Goal: Task Accomplishment & Management: Use online tool/utility

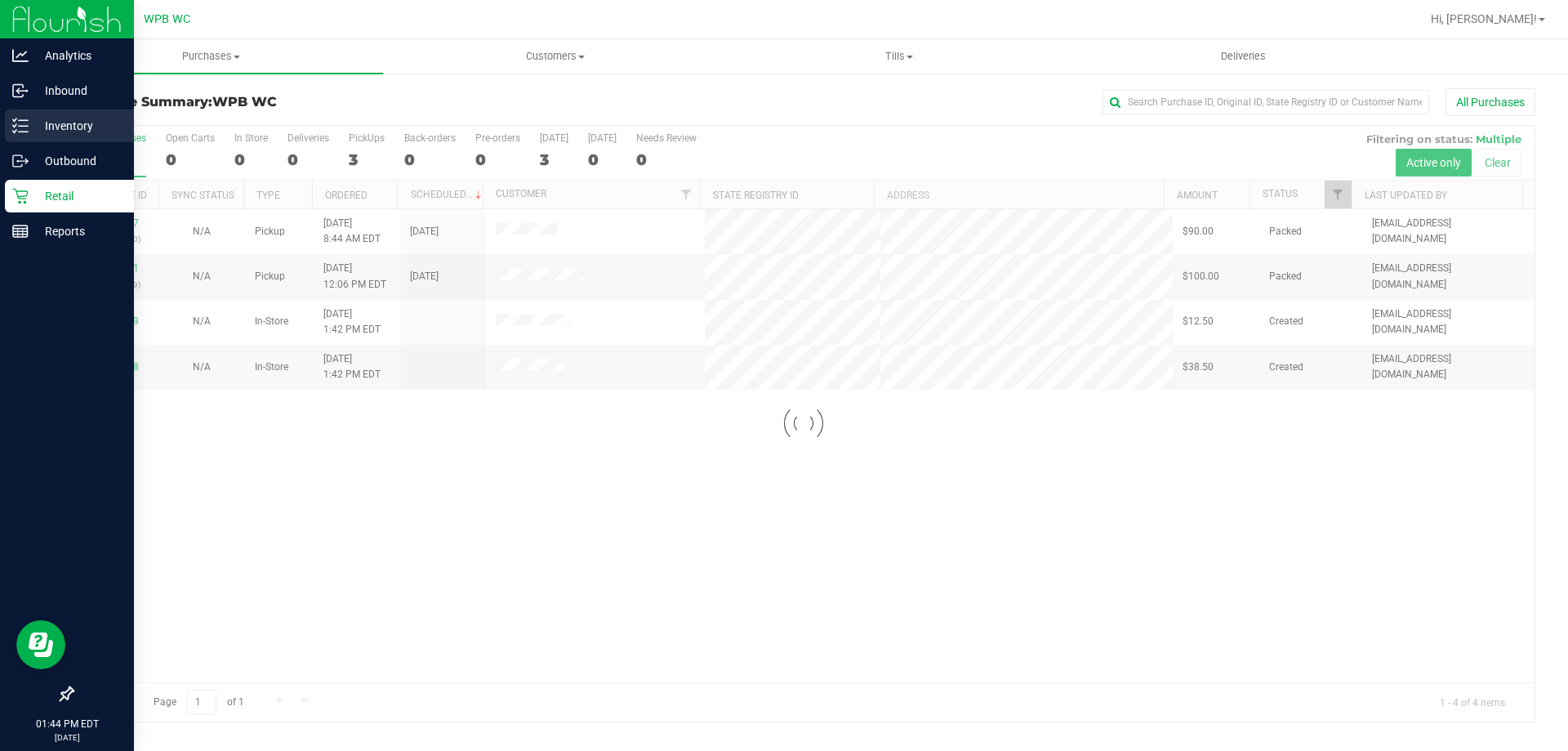
click at [69, 116] on p "Inventory" at bounding box center [77, 126] width 98 height 20
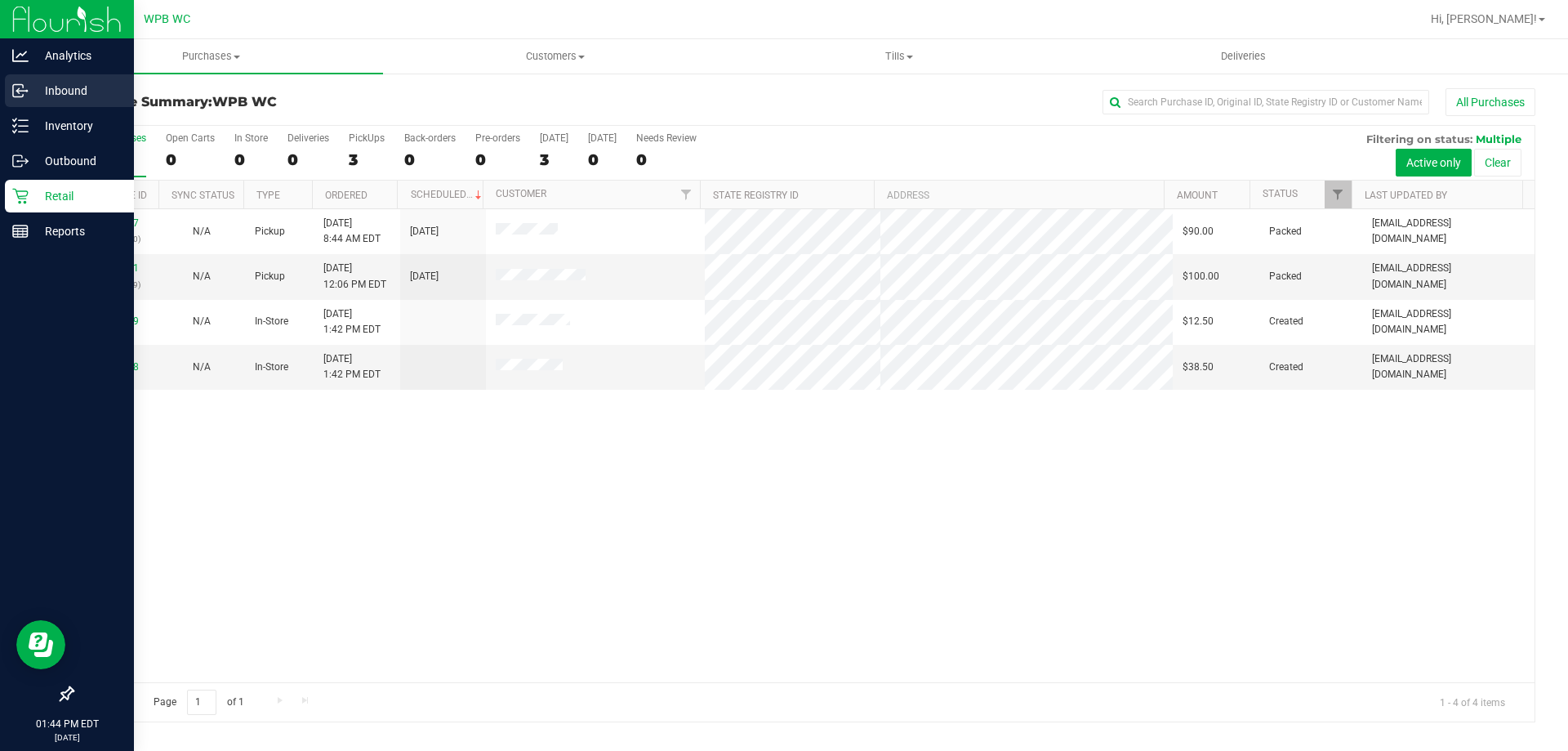
click at [80, 91] on p "Inbound" at bounding box center [77, 91] width 98 height 20
drag, startPoint x: 80, startPoint y: 91, endPoint x: 79, endPoint y: 111, distance: 20.0
click at [80, 91] on p "Inbound" at bounding box center [77, 91] width 98 height 20
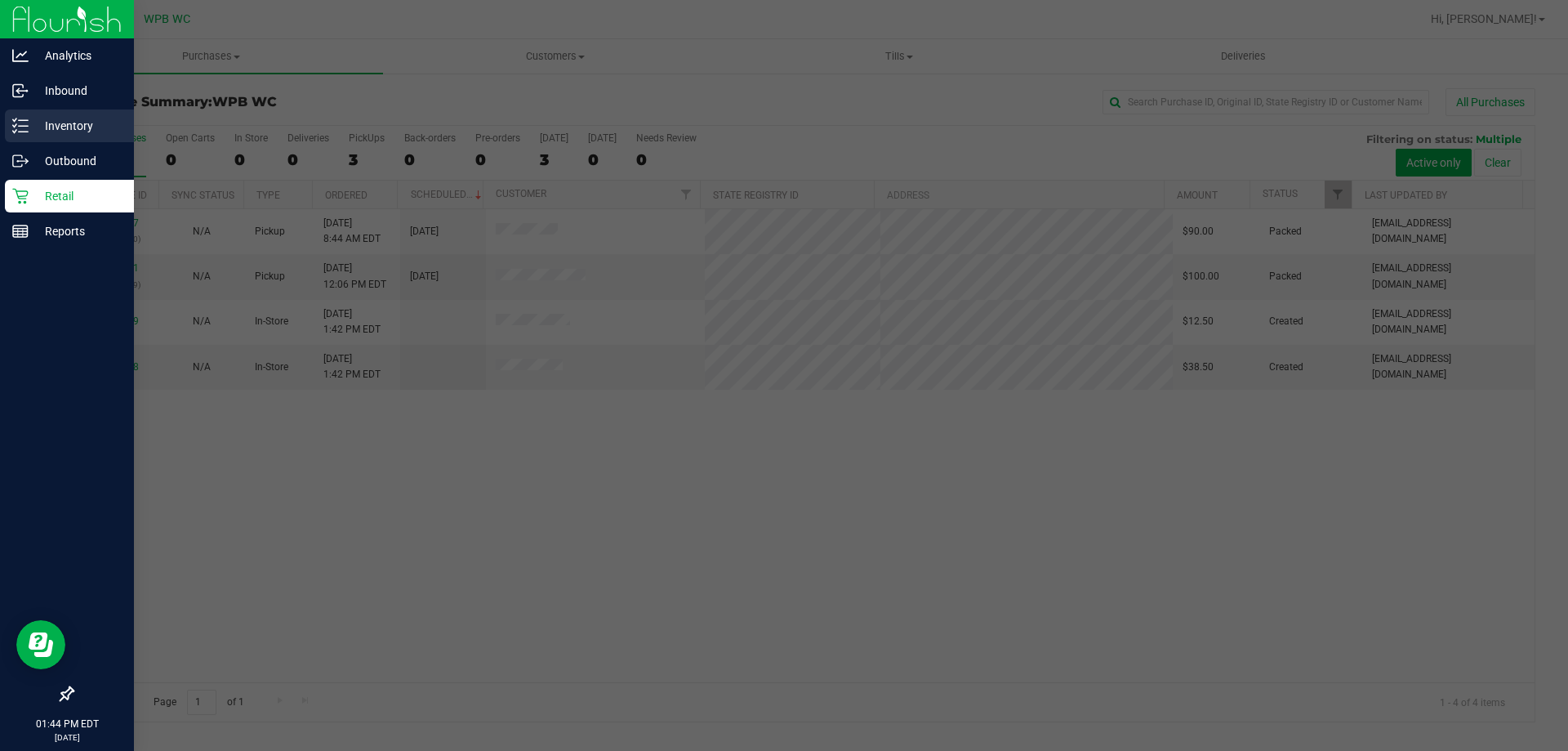
click at [79, 126] on p "Inventory" at bounding box center [77, 126] width 98 height 20
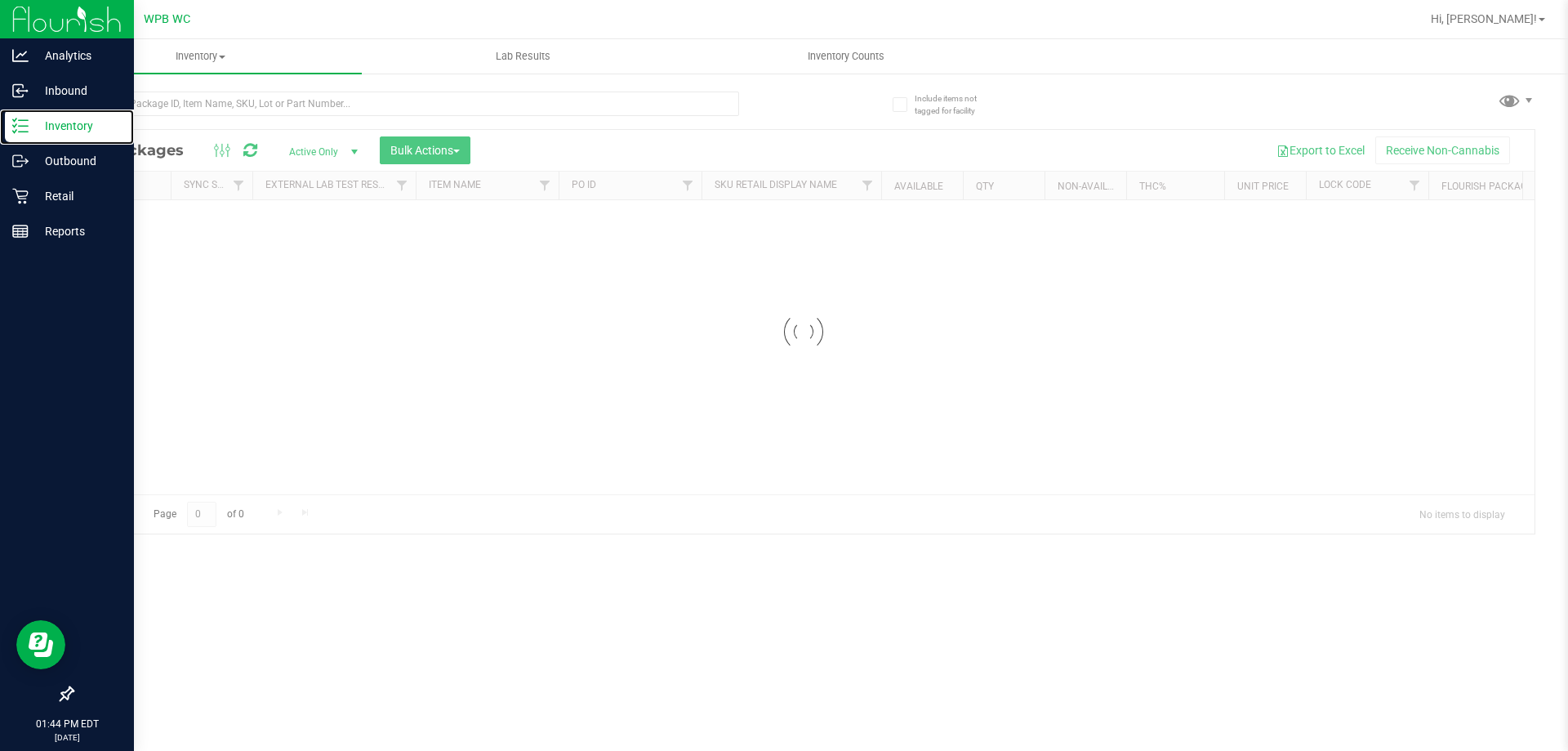
click at [80, 122] on p "Inventory" at bounding box center [77, 126] width 98 height 20
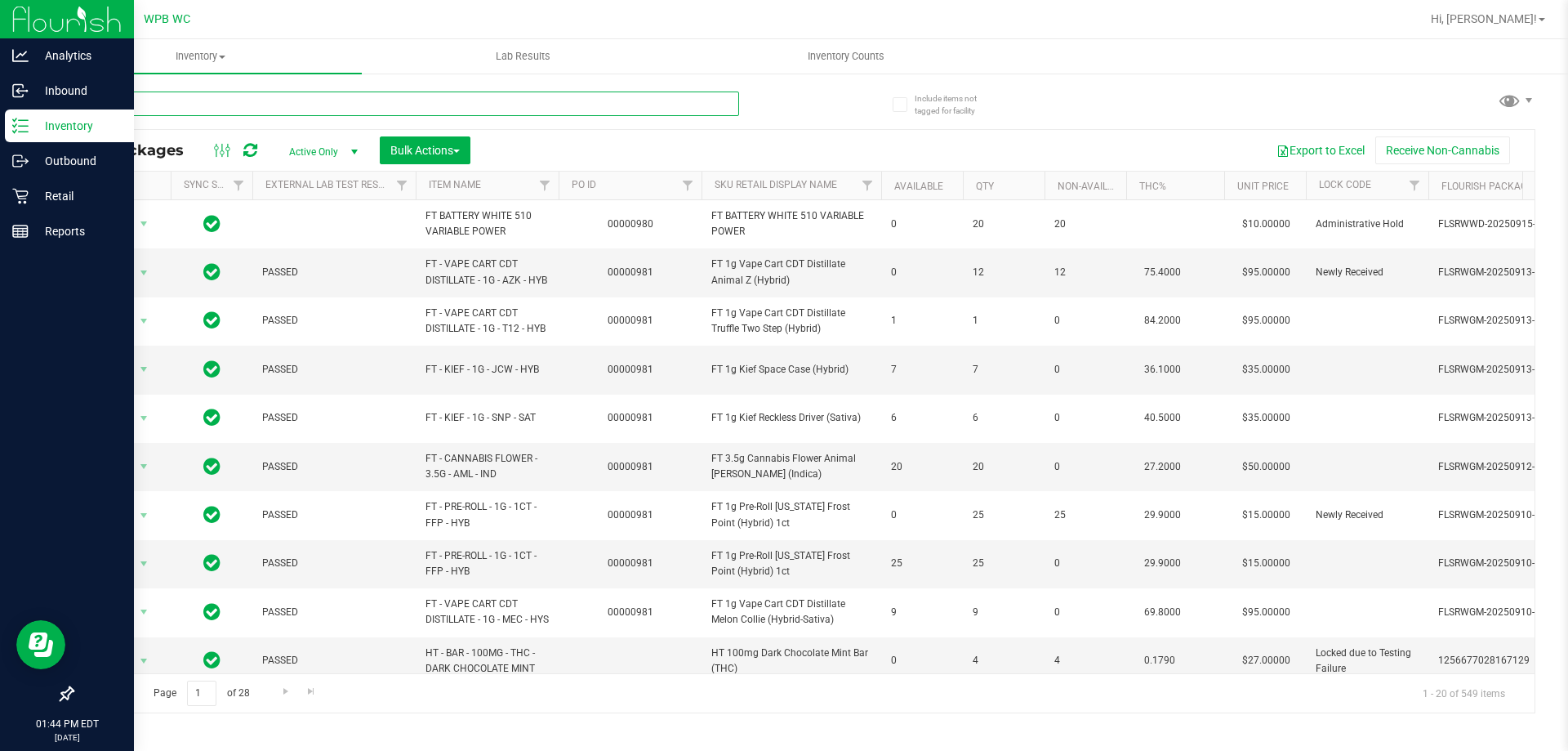
click at [257, 98] on input "text" at bounding box center [404, 104] width 667 height 25
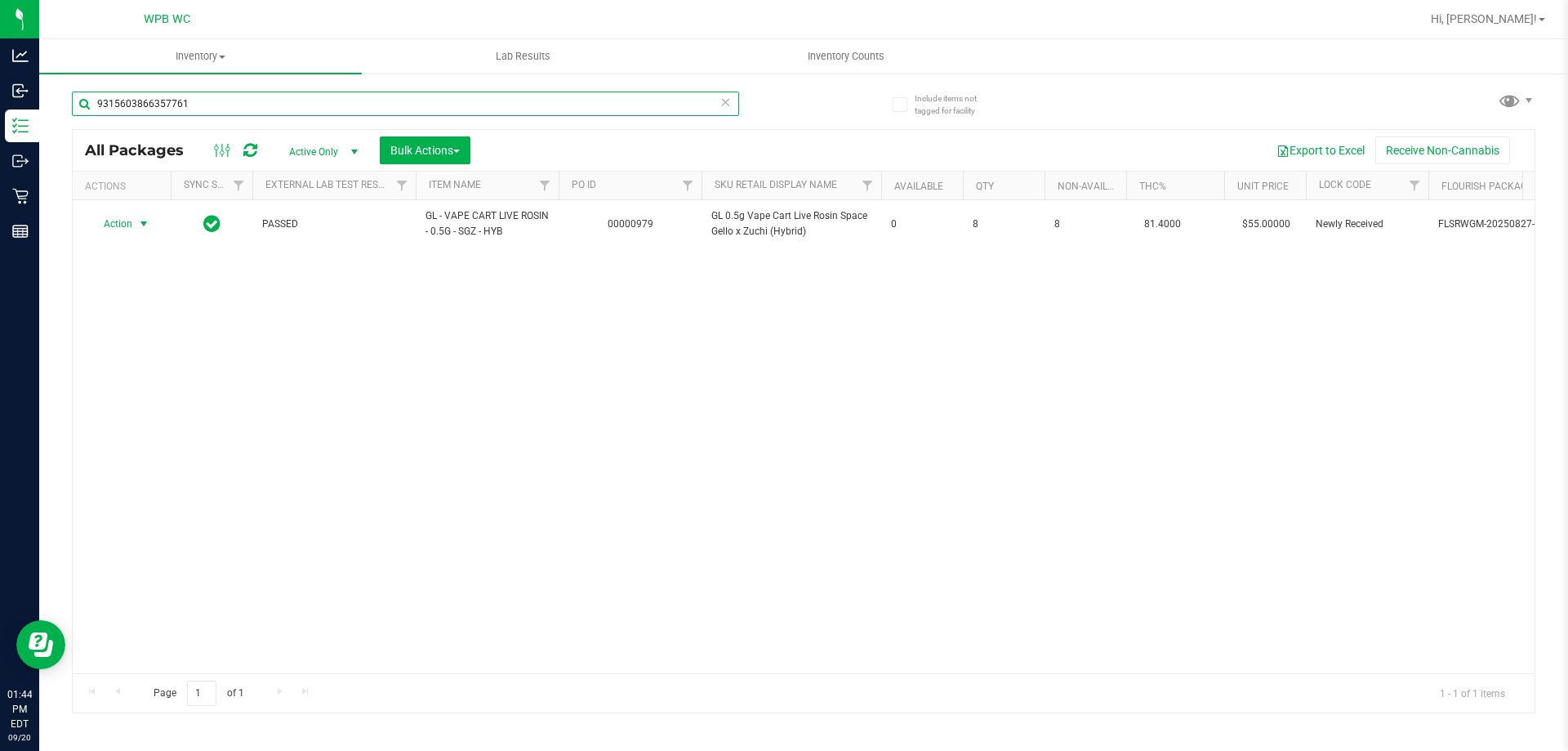
type input "9315603866357761"
click at [135, 223] on span "select" at bounding box center [143, 224] width 20 height 23
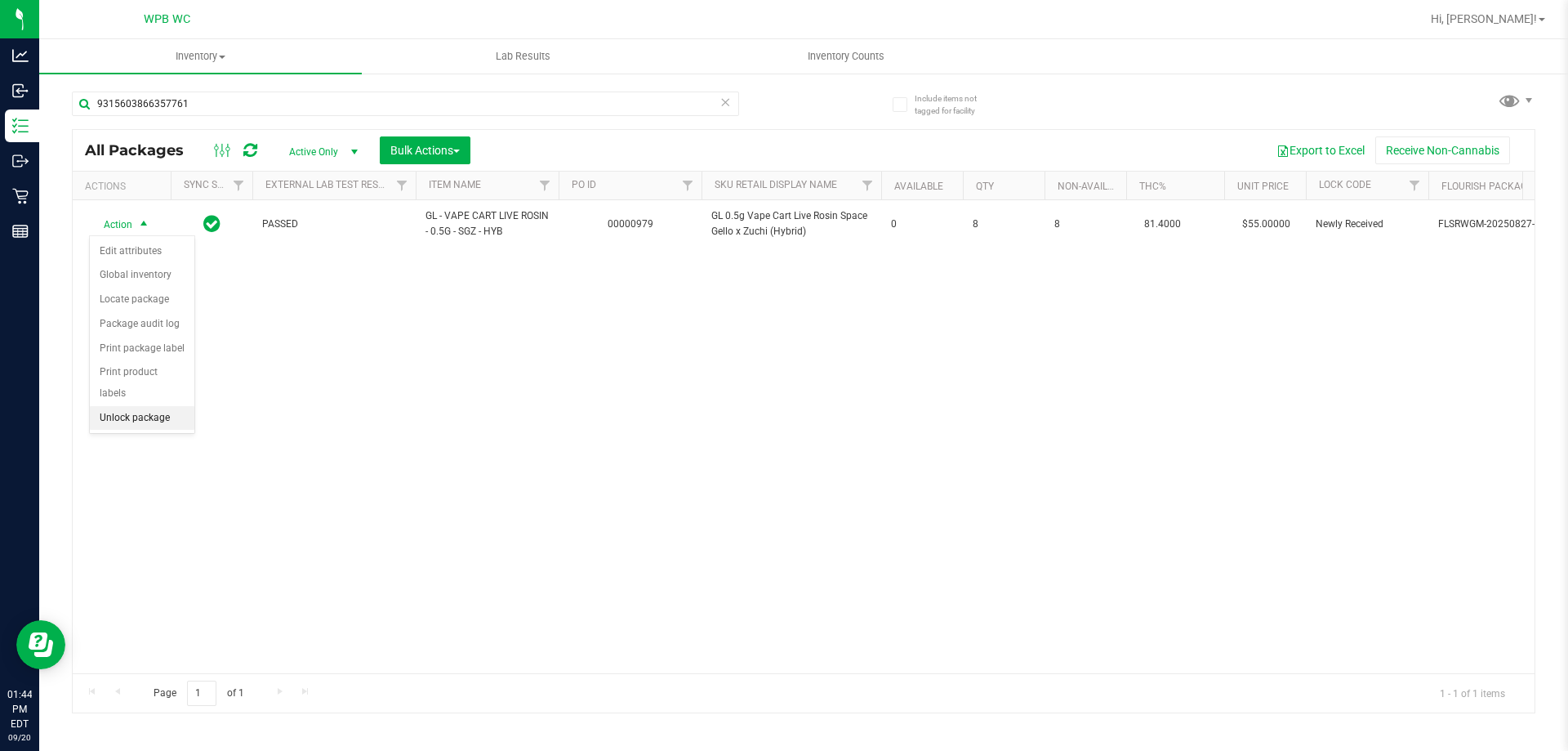
click at [152, 406] on li "Unlock package" at bounding box center [142, 418] width 105 height 25
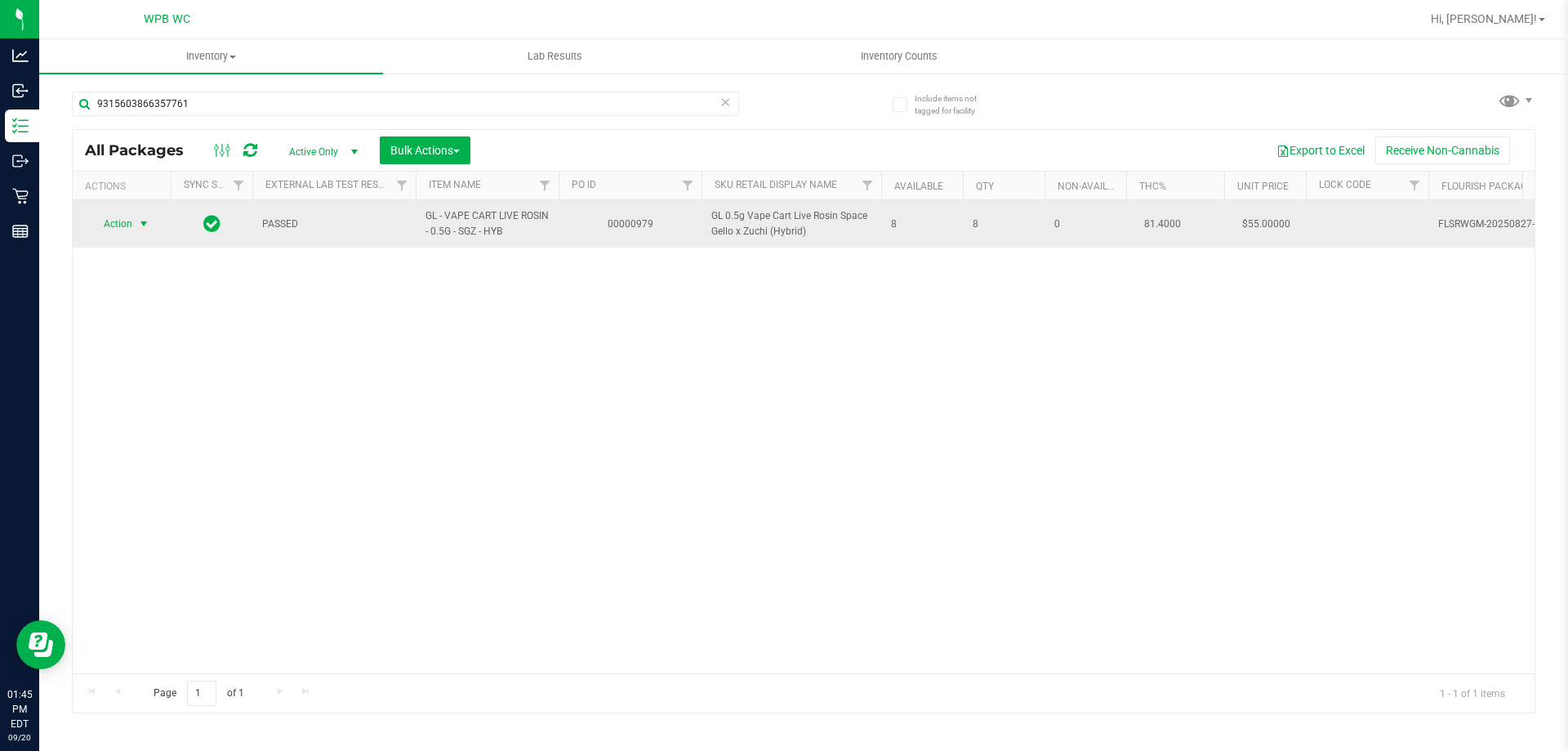
click at [109, 228] on span "Action" at bounding box center [111, 224] width 44 height 23
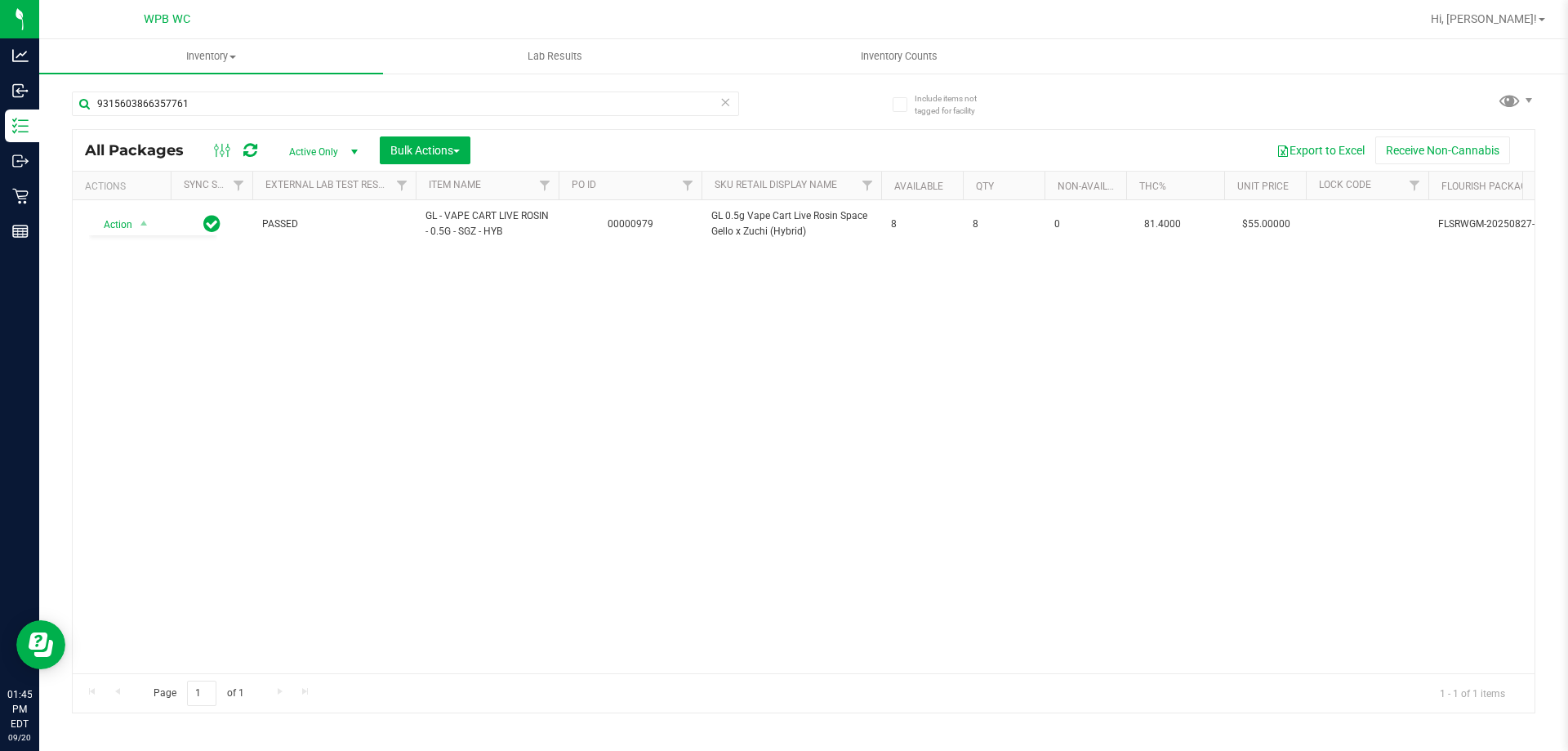
click at [251, 547] on div "Action Action Adjust qty Create package Edit attributes Global inventory Locate…" at bounding box center [803, 437] width 1461 height 473
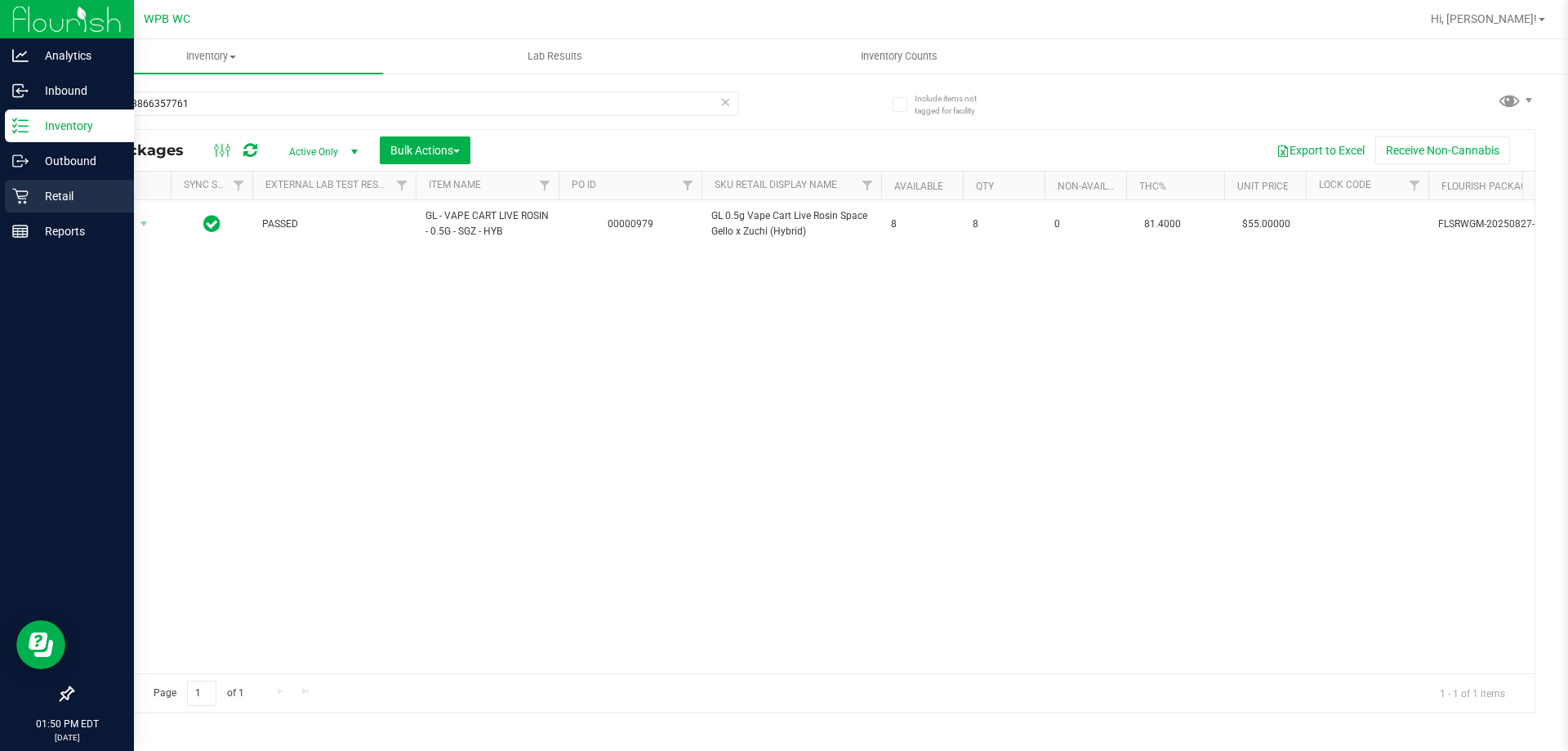
click at [34, 205] on p "Retail" at bounding box center [77, 196] width 98 height 20
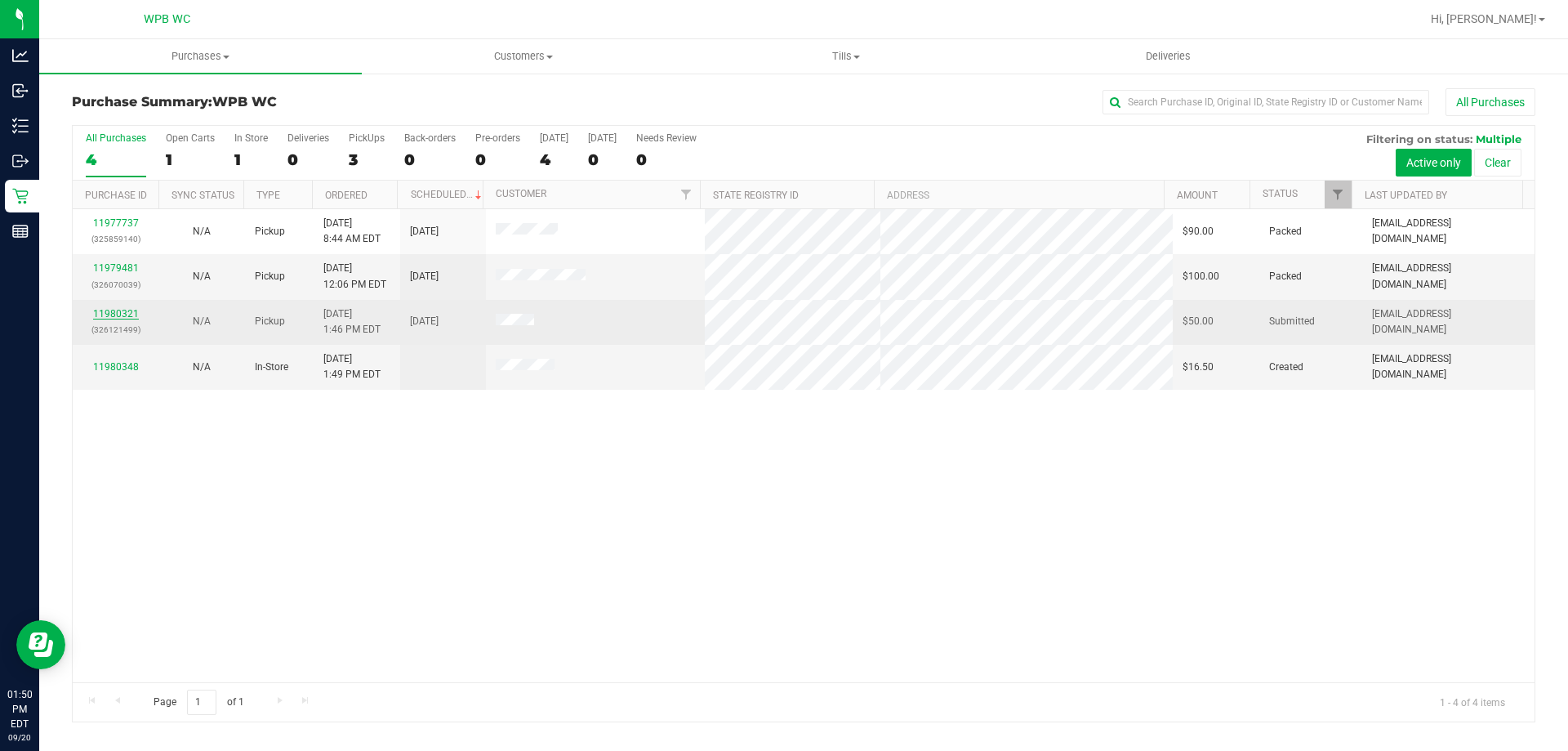
click at [122, 313] on link "11980321" at bounding box center [116, 314] width 46 height 11
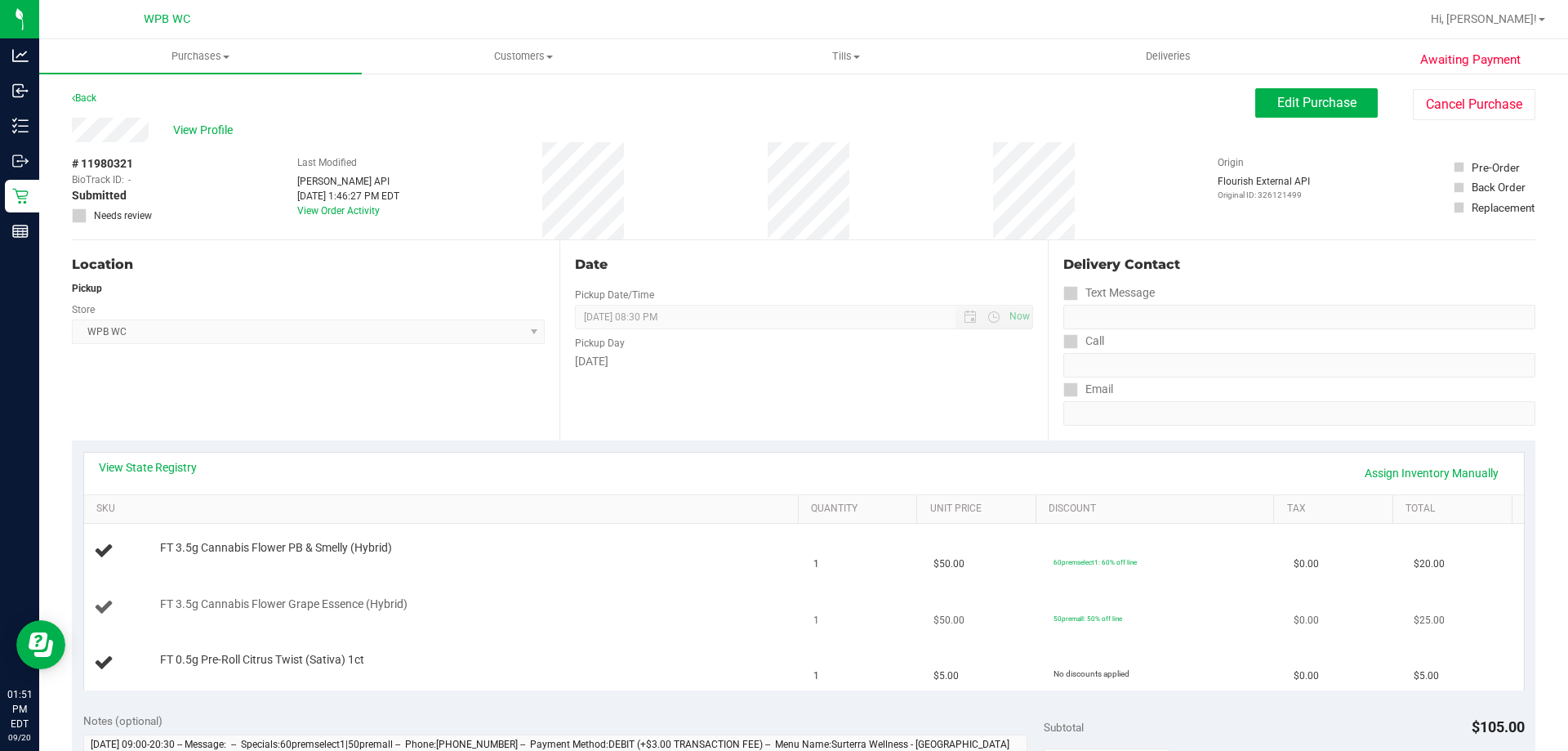
click at [605, 619] on td "FT 3.5g Cannabis Flower Grape Essence (Hybrid)" at bounding box center [444, 608] width 720 height 55
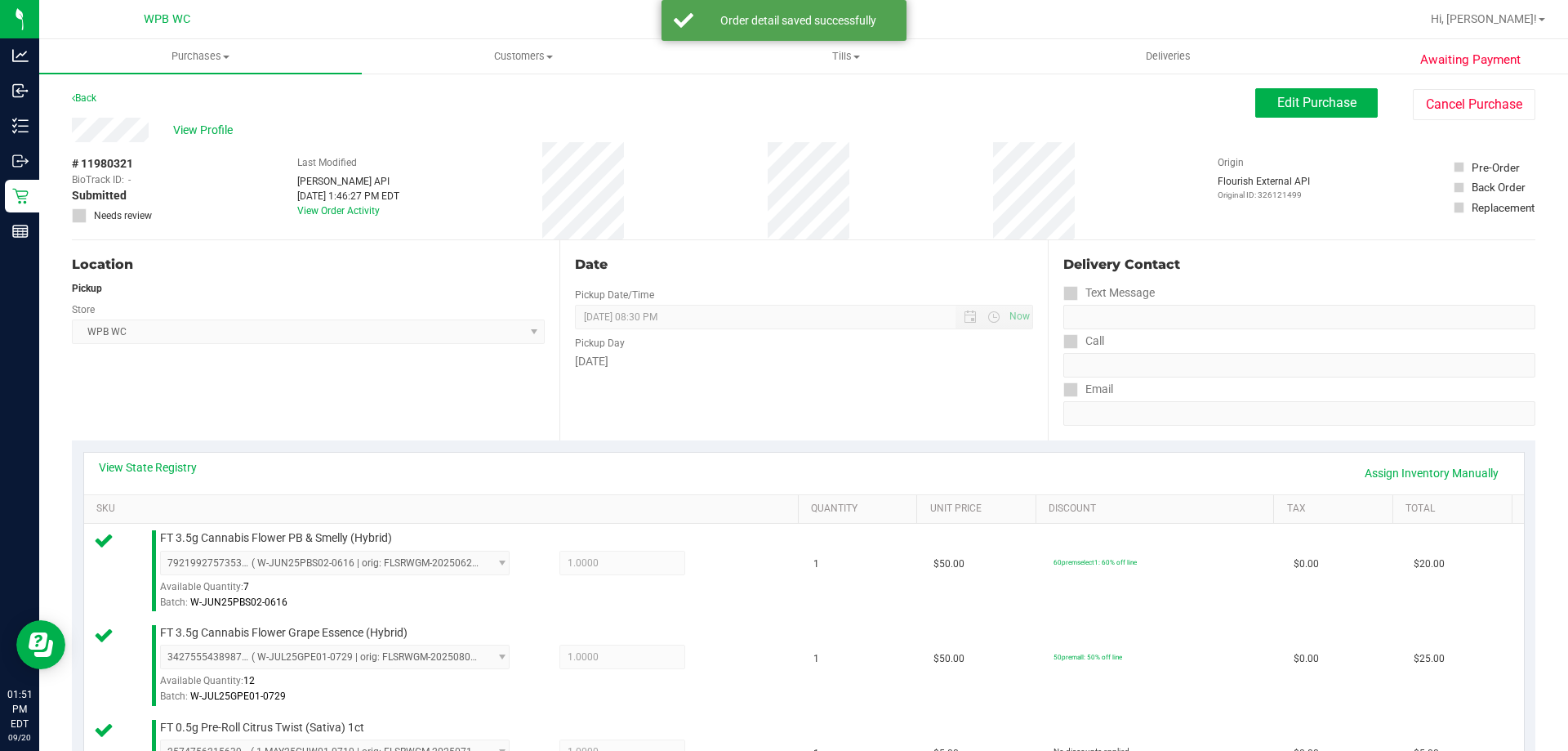
scroll to position [735, 0]
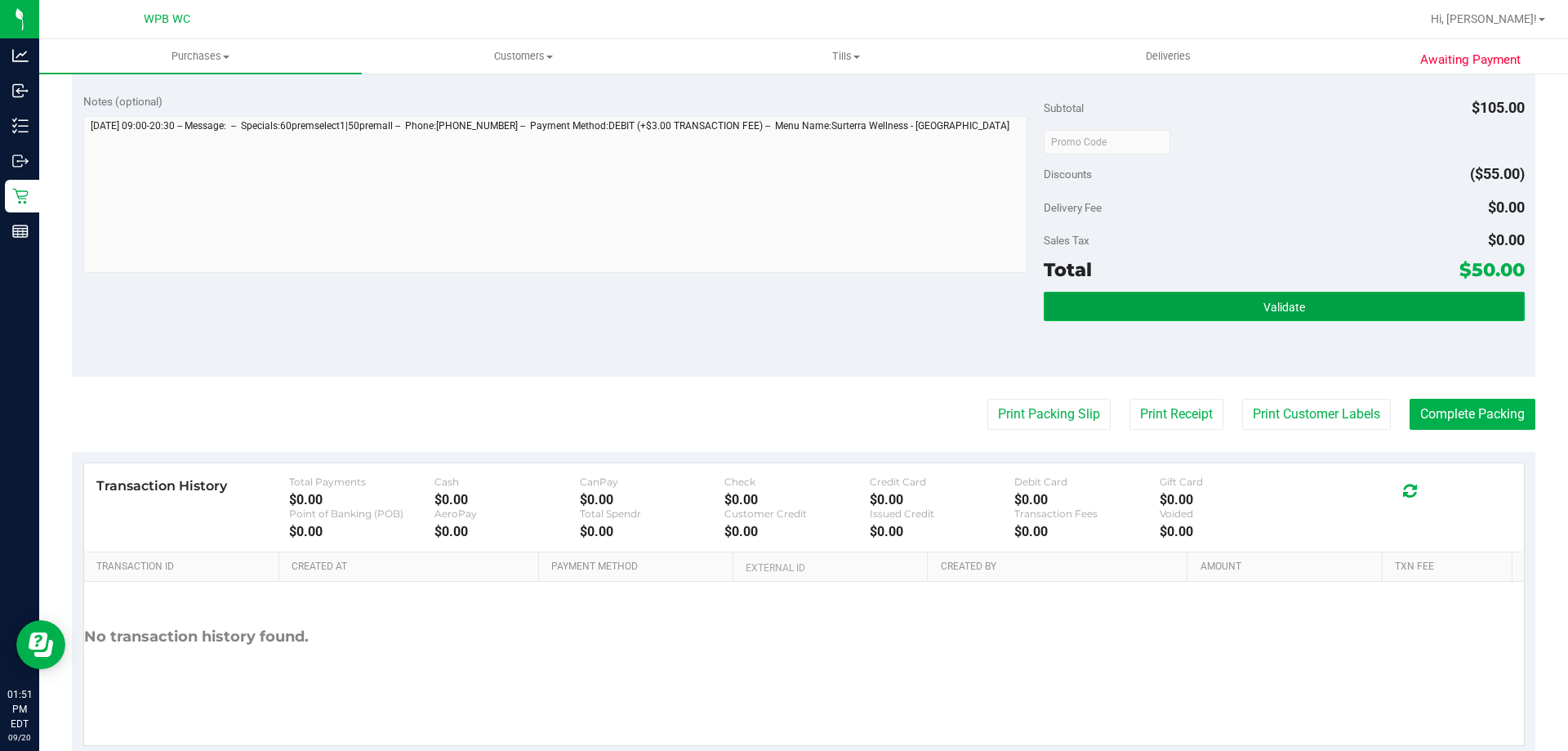
click at [1200, 304] on button "Validate" at bounding box center [1283, 306] width 480 height 30
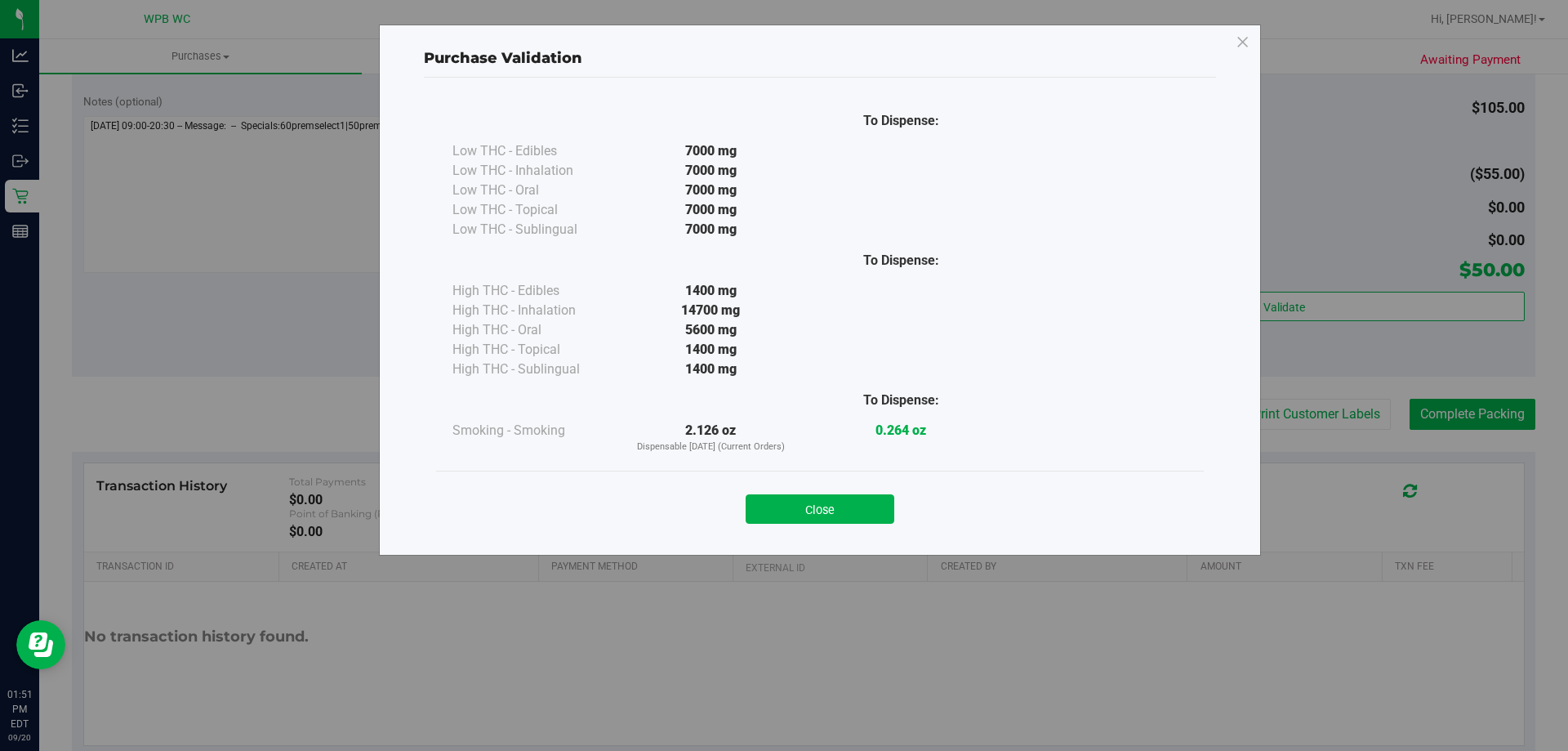
click at [865, 525] on div "Close" at bounding box center [819, 503] width 768 height 66
click at [878, 506] on button "Close" at bounding box center [820, 509] width 149 height 30
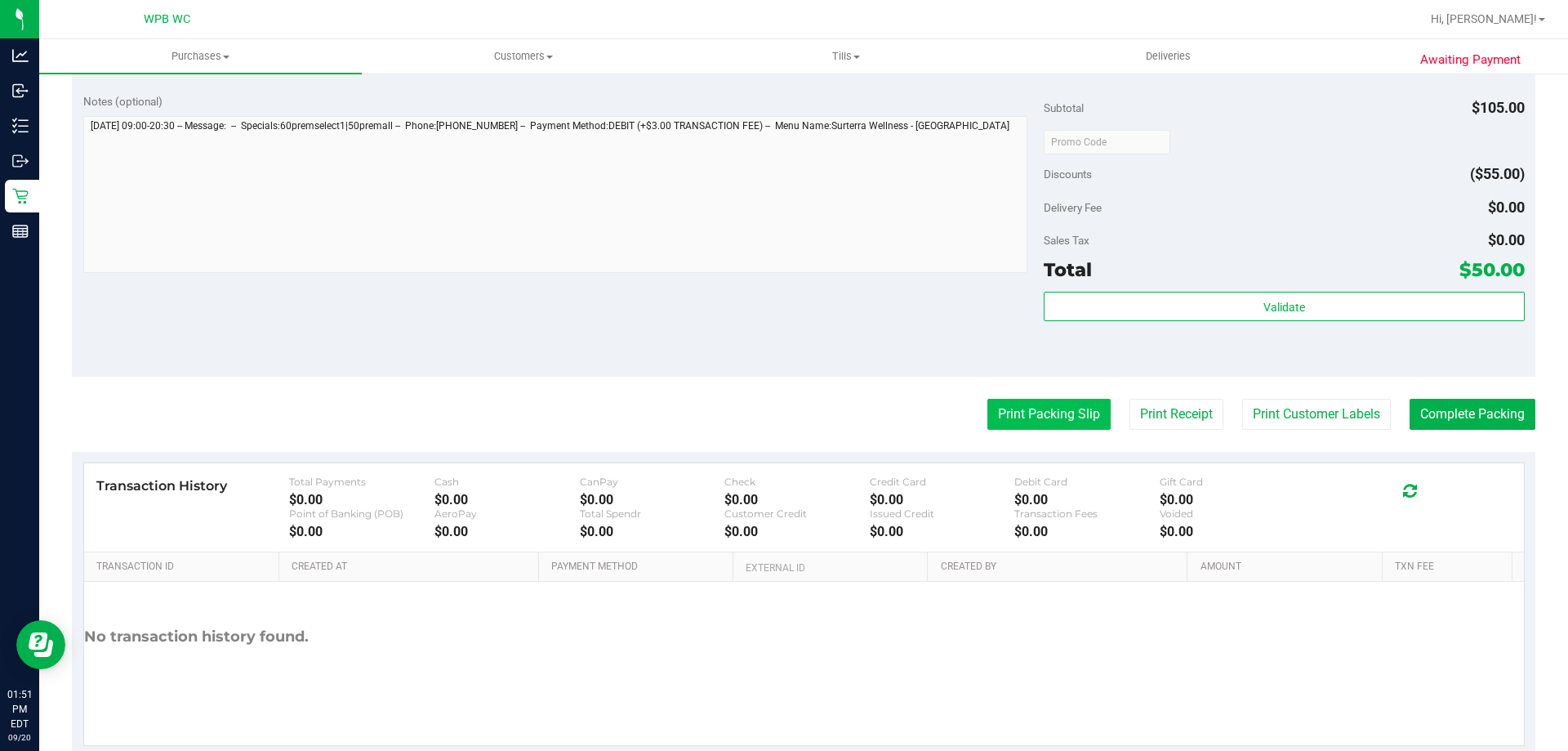
click at [1074, 426] on button "Print Packing Slip" at bounding box center [1048, 414] width 123 height 31
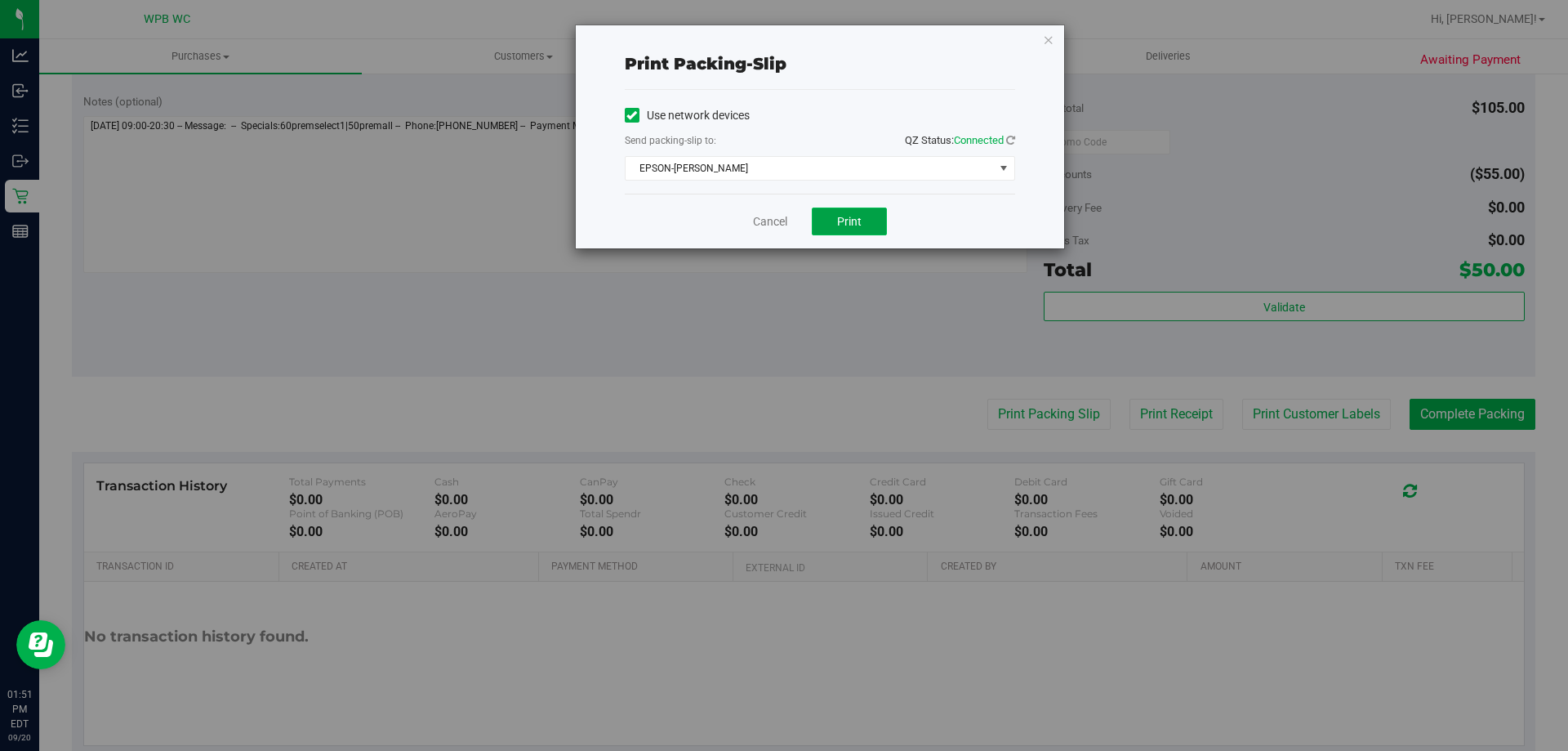
click at [875, 217] on button "Print" at bounding box center [849, 220] width 75 height 28
click at [770, 224] on link "Cancel" at bounding box center [770, 221] width 34 height 17
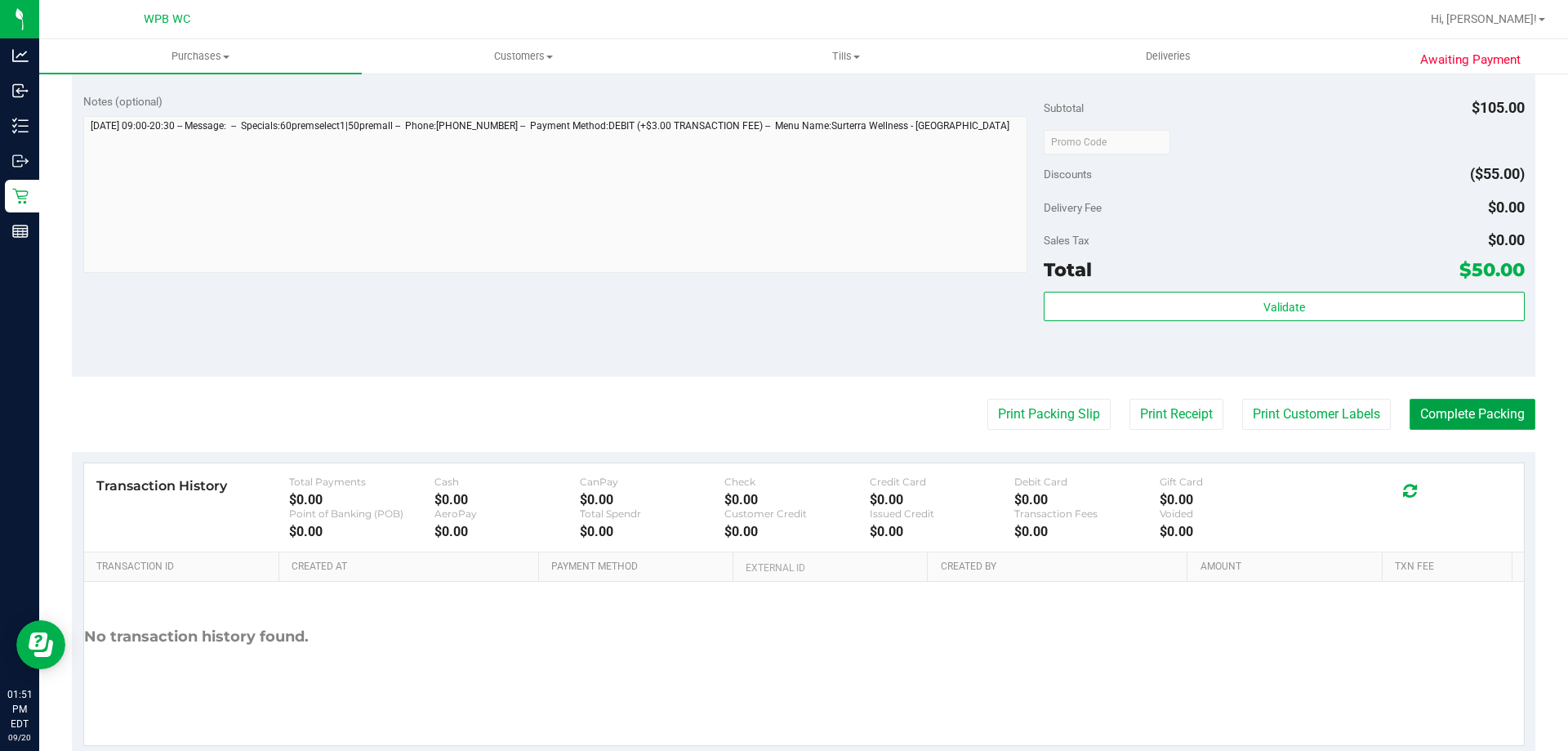
click at [1483, 417] on button "Complete Packing" at bounding box center [1473, 414] width 126 height 31
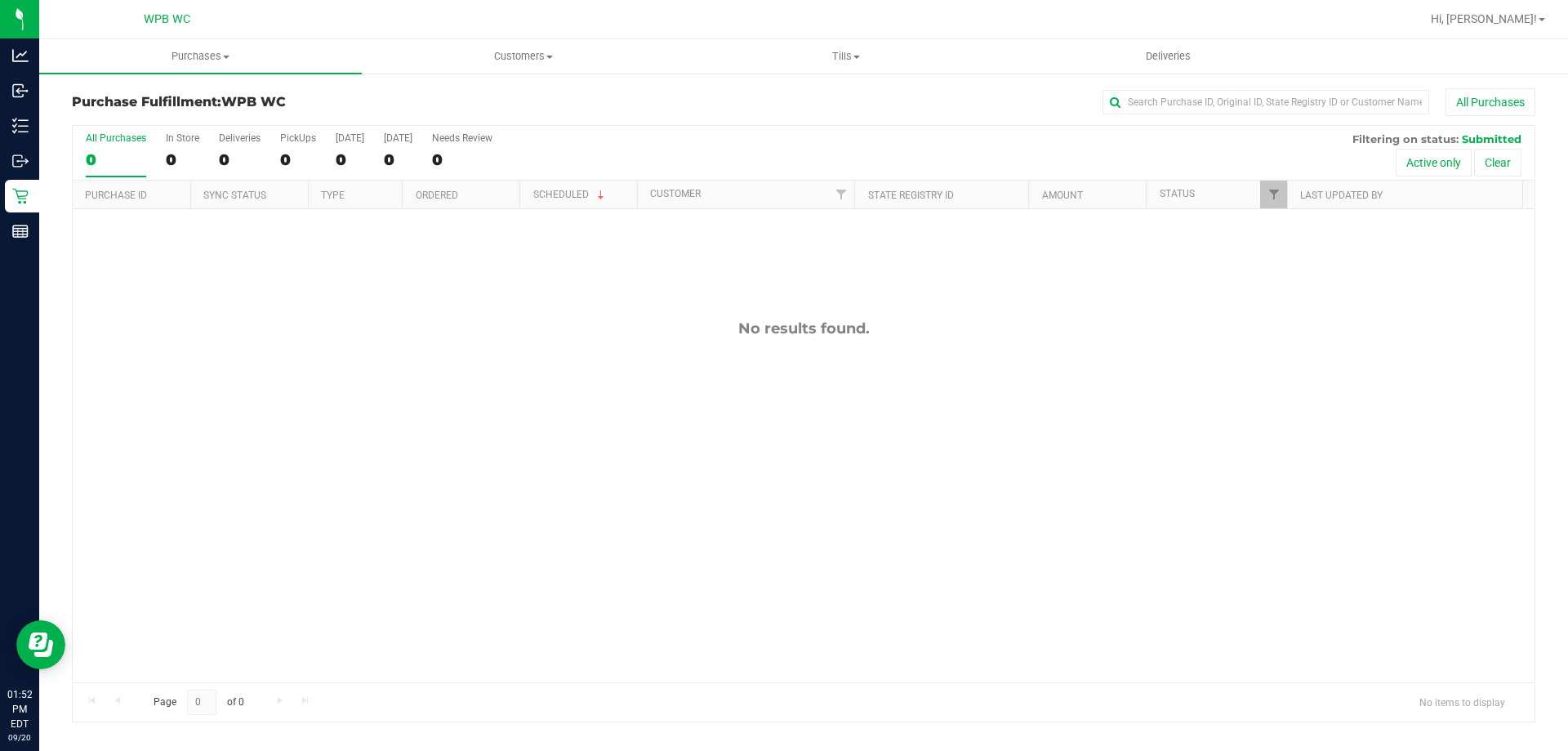
drag, startPoint x: 968, startPoint y: 395, endPoint x: 911, endPoint y: 365, distance: 64.4
click at [970, 397] on div "No results found." at bounding box center [803, 500] width 1461 height 583
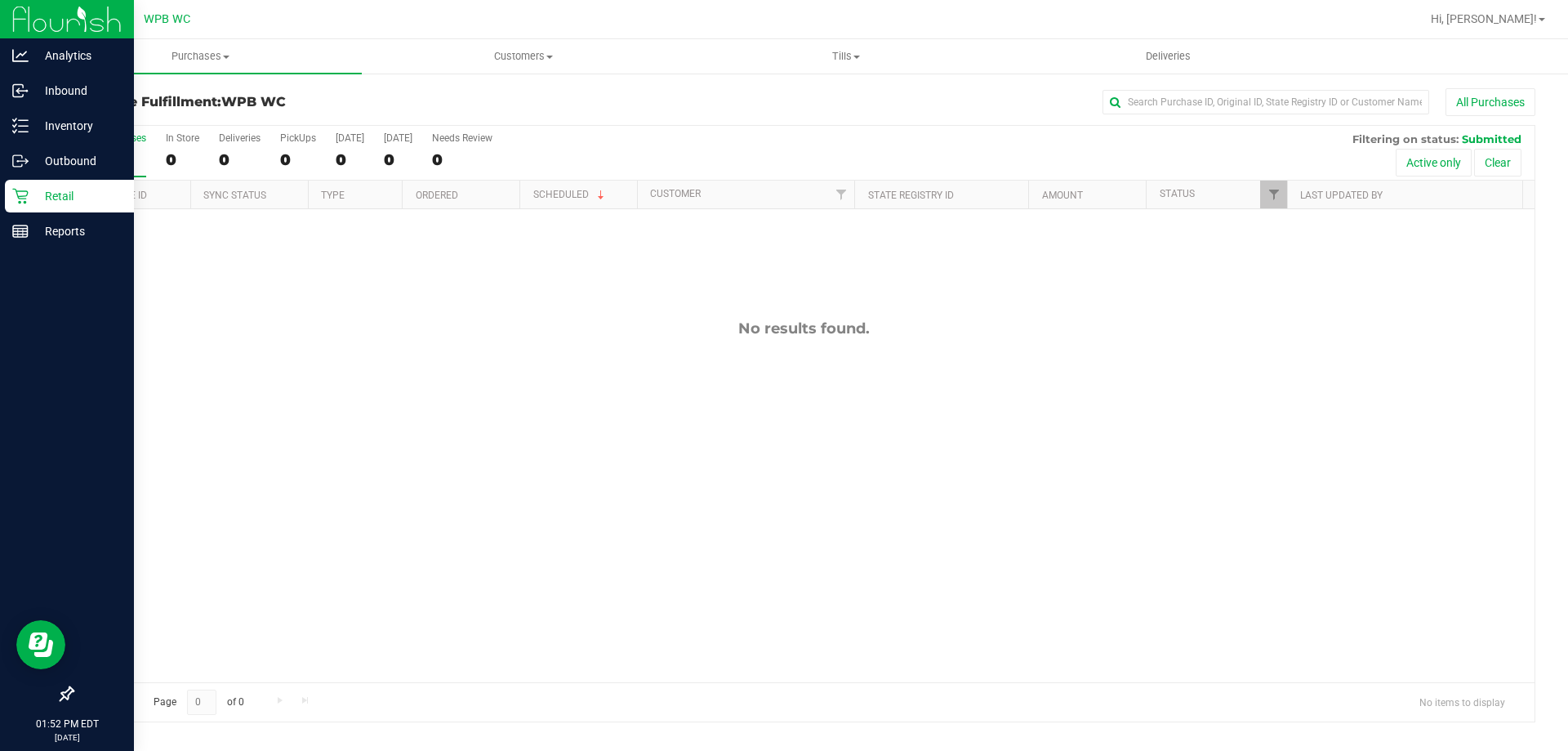
click at [44, 196] on p "Retail" at bounding box center [77, 196] width 98 height 20
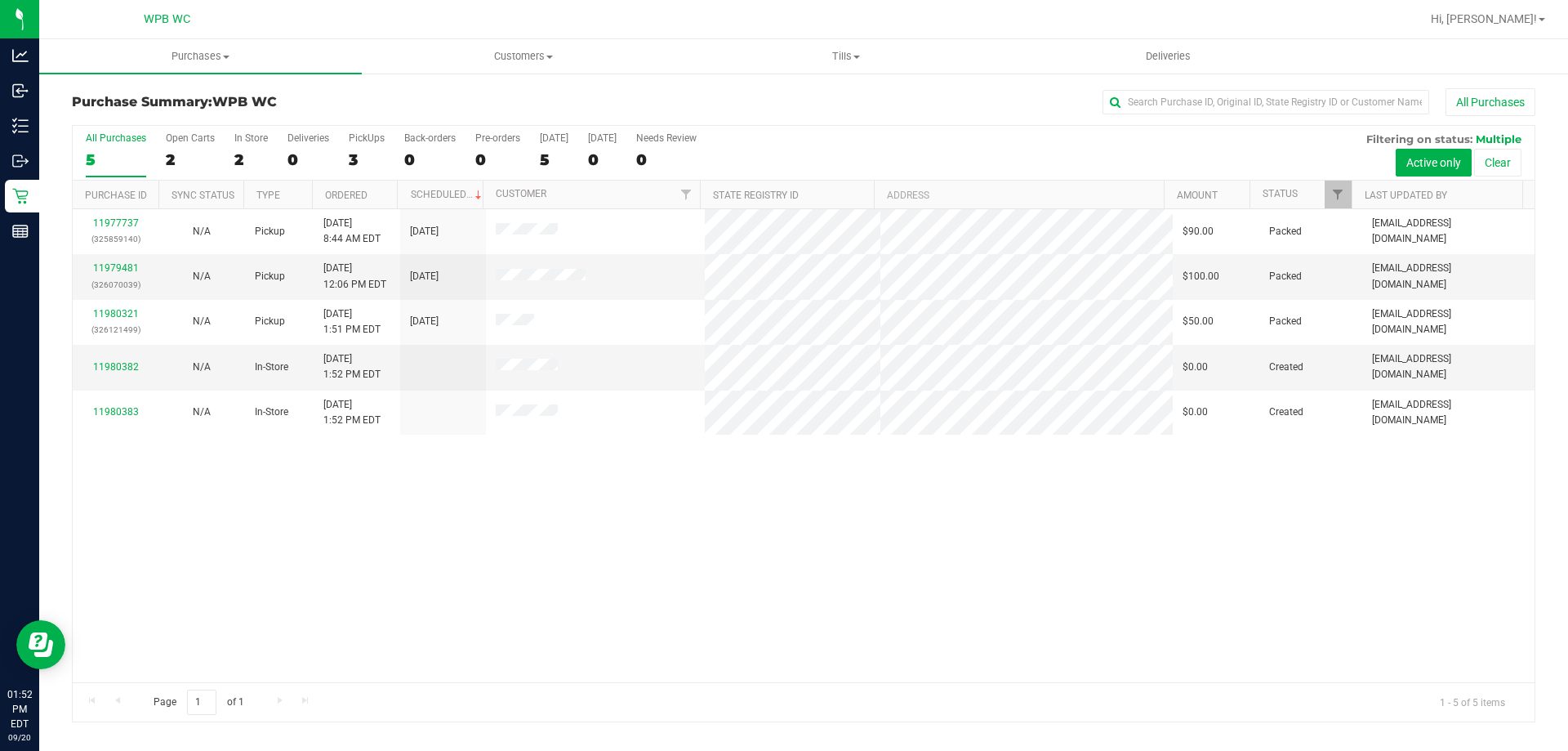
click at [549, 549] on div "11977737 (325859140) N/A Pickup [DATE] 8:44 AM EDT 9/20/2025 $90.00 Packed [EMA…" at bounding box center [803, 446] width 1461 height 473
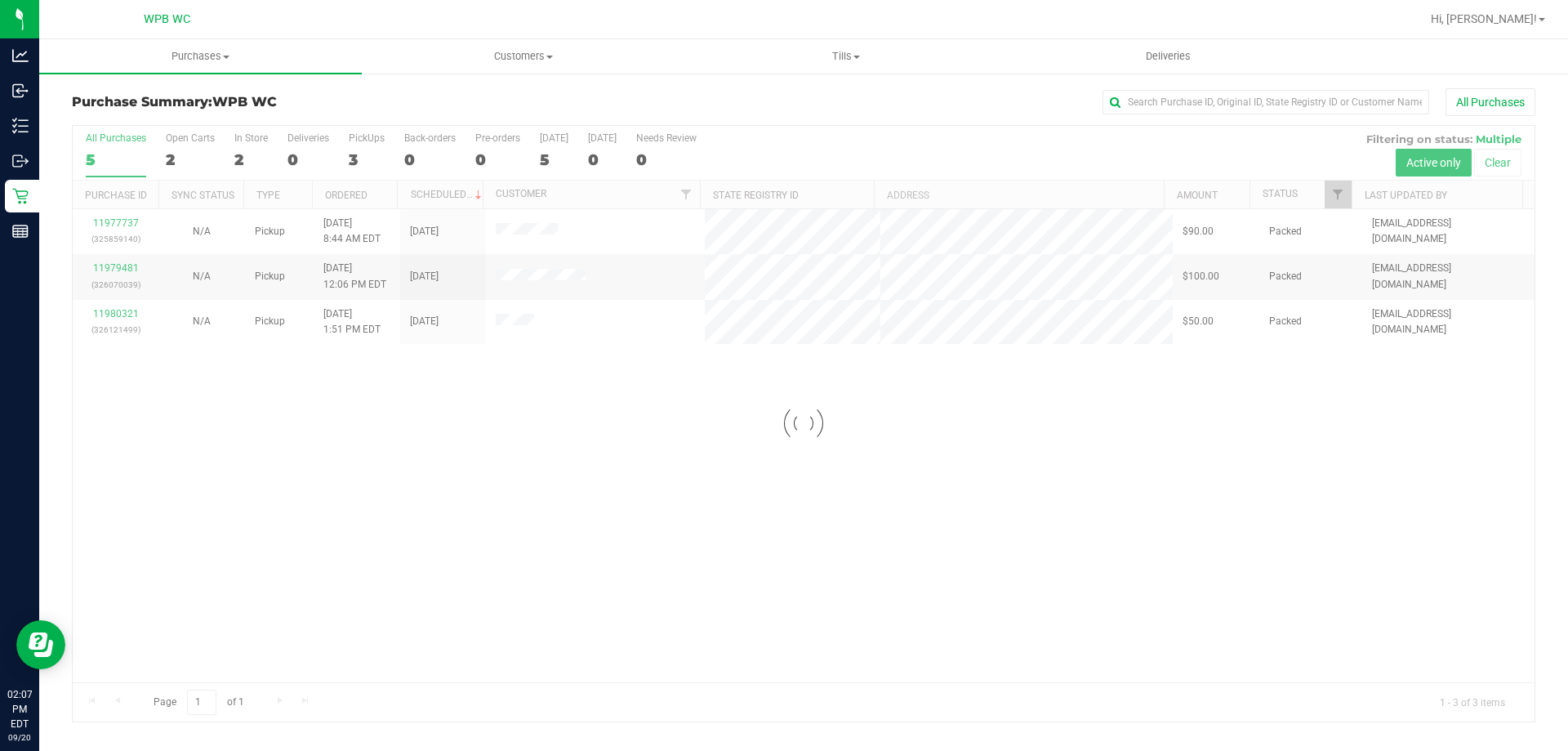
click at [592, 469] on div at bounding box center [803, 424] width 1461 height 595
